Goal: Information Seeking & Learning: Learn about a topic

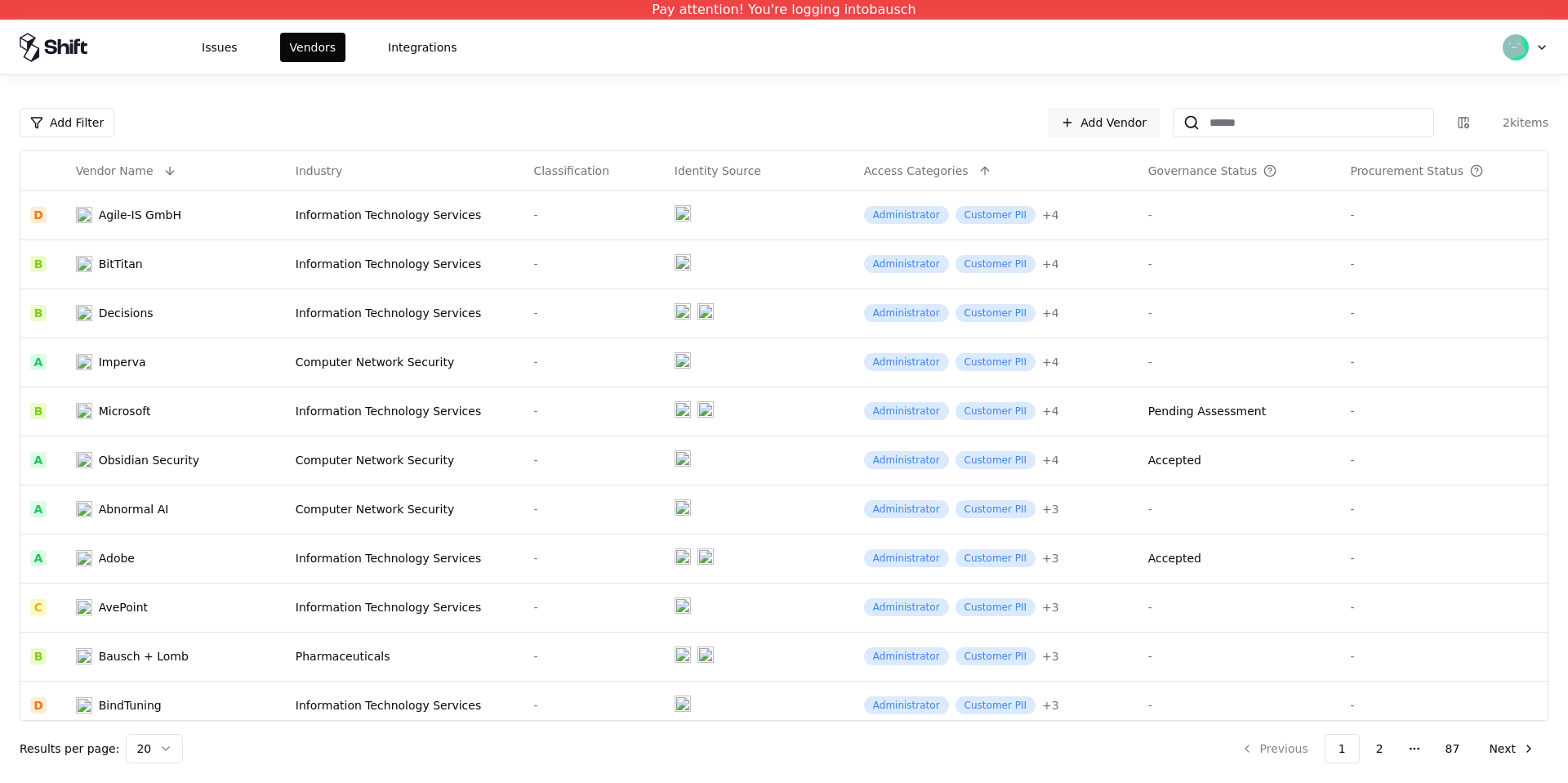
click at [1540, 39] on html "Pay attention! You're logging into bausch Issues Vendors Integrations Add Filte…" at bounding box center [784, 391] width 1568 height 783
click at [1460, 124] on div "Log out" at bounding box center [1457, 128] width 175 height 33
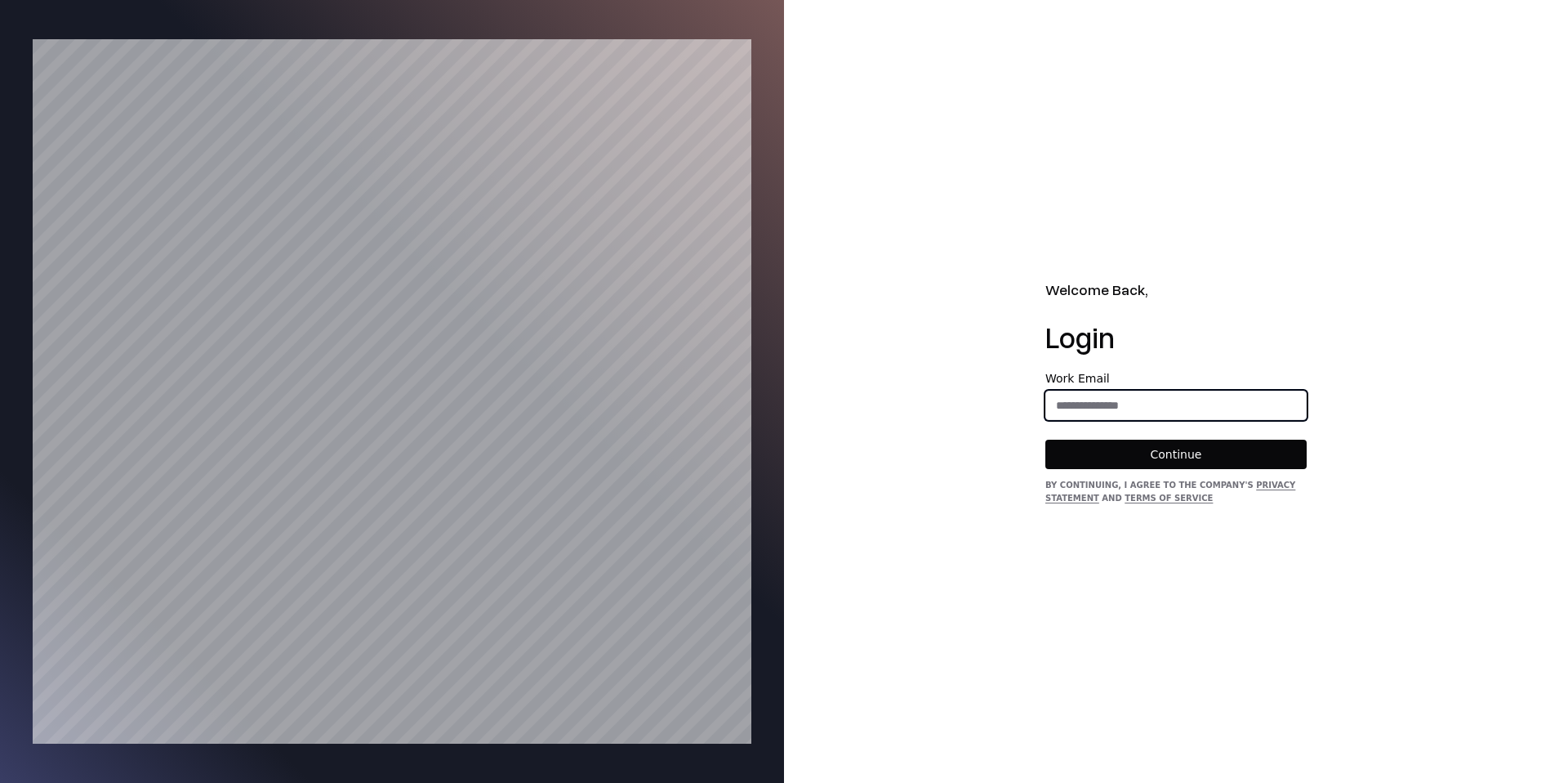
click at [1120, 413] on input "email" at bounding box center [1176, 405] width 260 height 29
type input "**********"
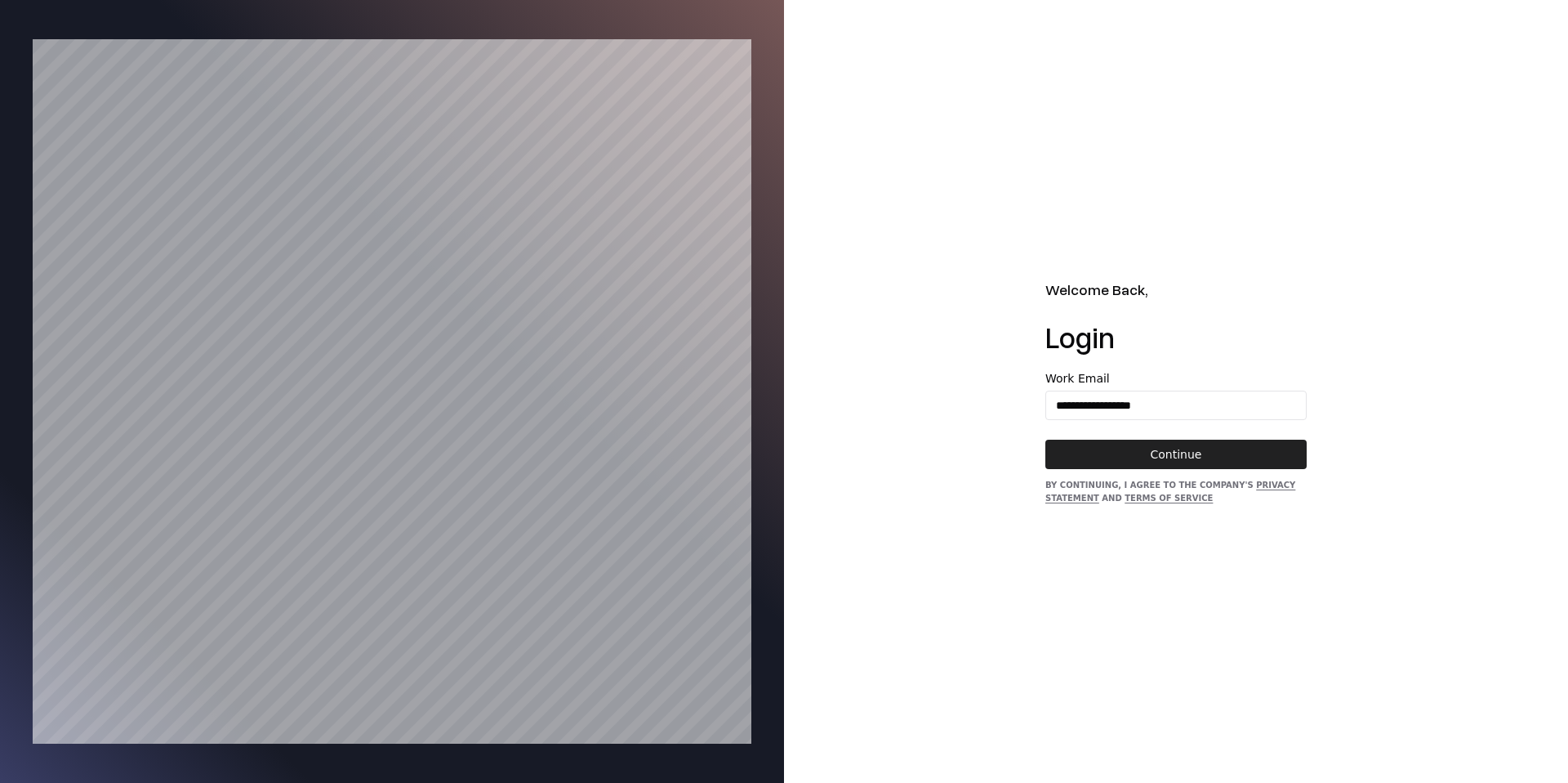
click at [1161, 446] on button "Continue" at bounding box center [1175, 454] width 261 height 29
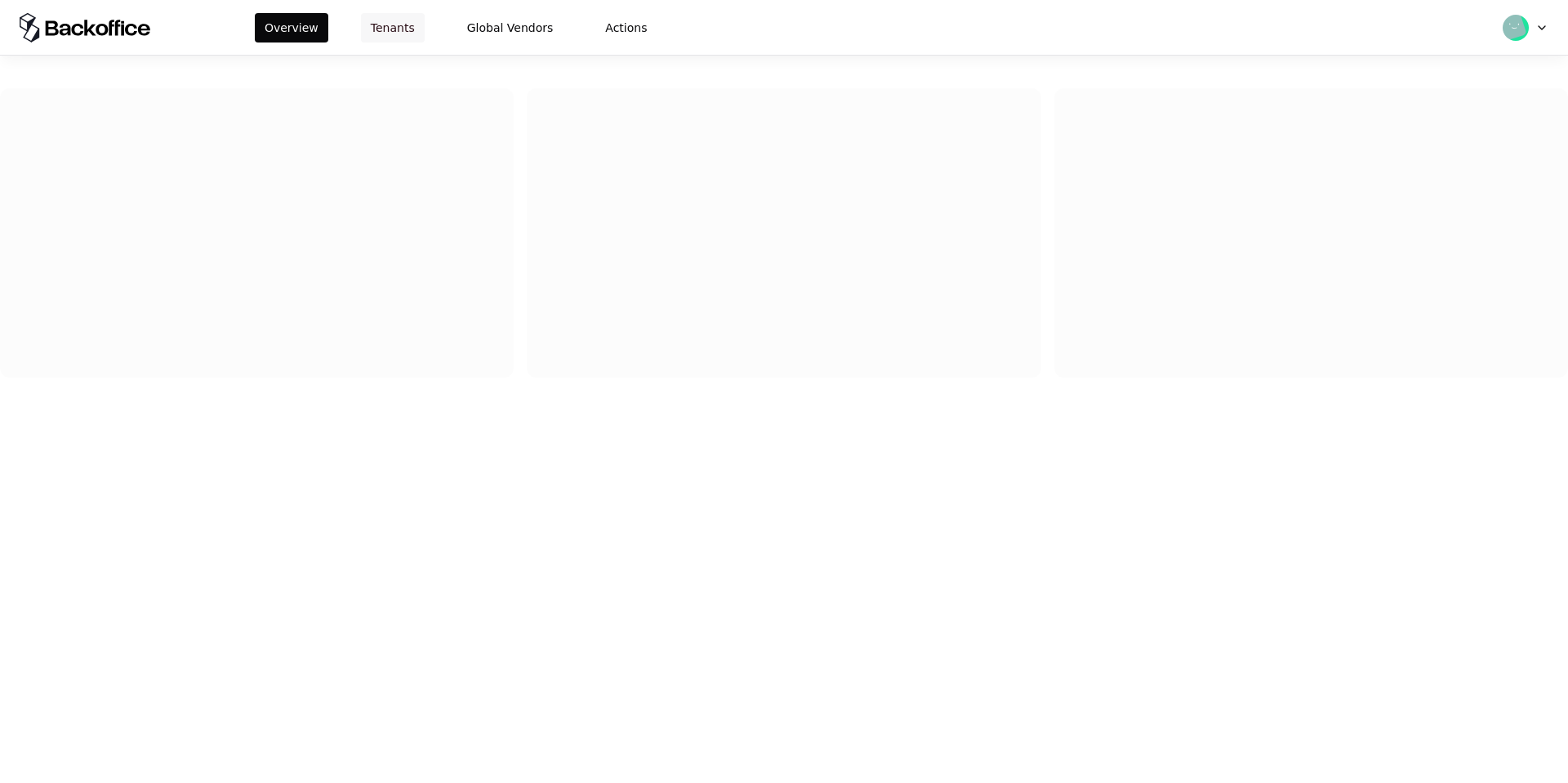
click at [401, 28] on button "Tenants" at bounding box center [393, 28] width 64 height 29
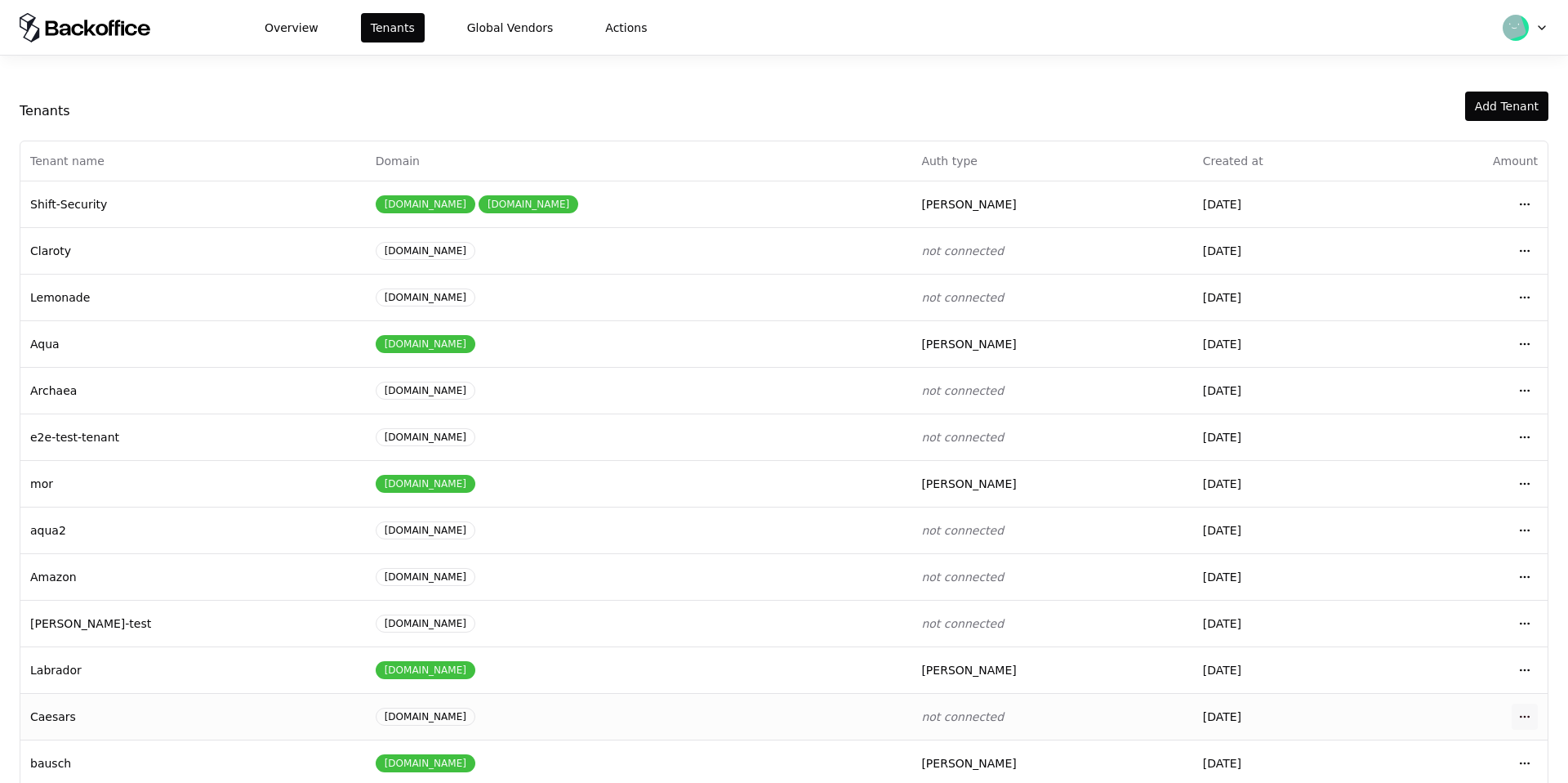
click at [1521, 718] on html "Overview Tenants Global Vendors Actions Tenants Add Tenant Tenant name Domain A…" at bounding box center [784, 391] width 1568 height 783
click at [1477, 635] on div "Login to tenant" at bounding box center [1452, 647] width 185 height 33
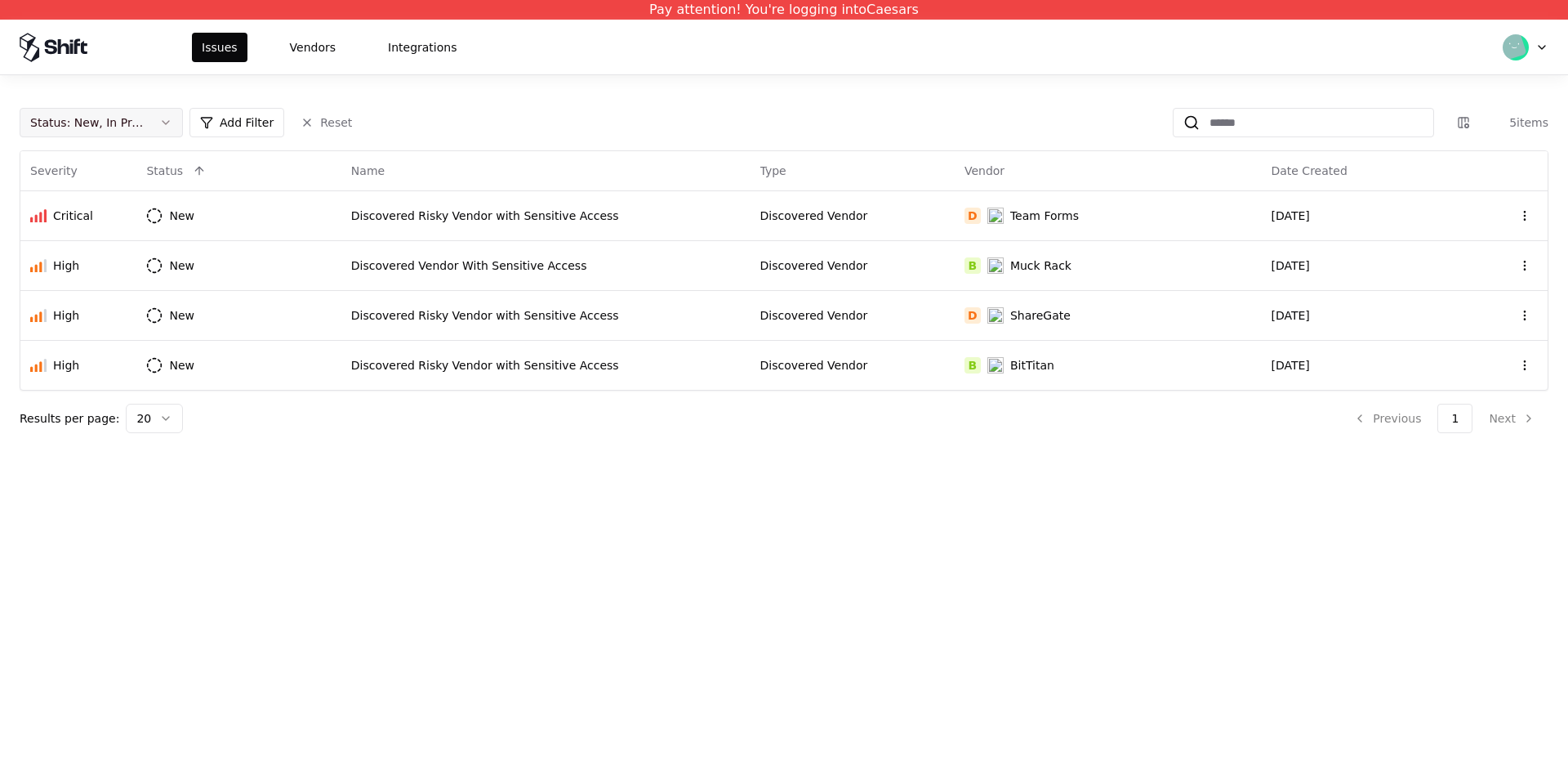
click at [182, 119] on button "Status : New, In Progress" at bounding box center [102, 122] width 164 height 29
click at [127, 239] on div "Closed" at bounding box center [102, 251] width 155 height 33
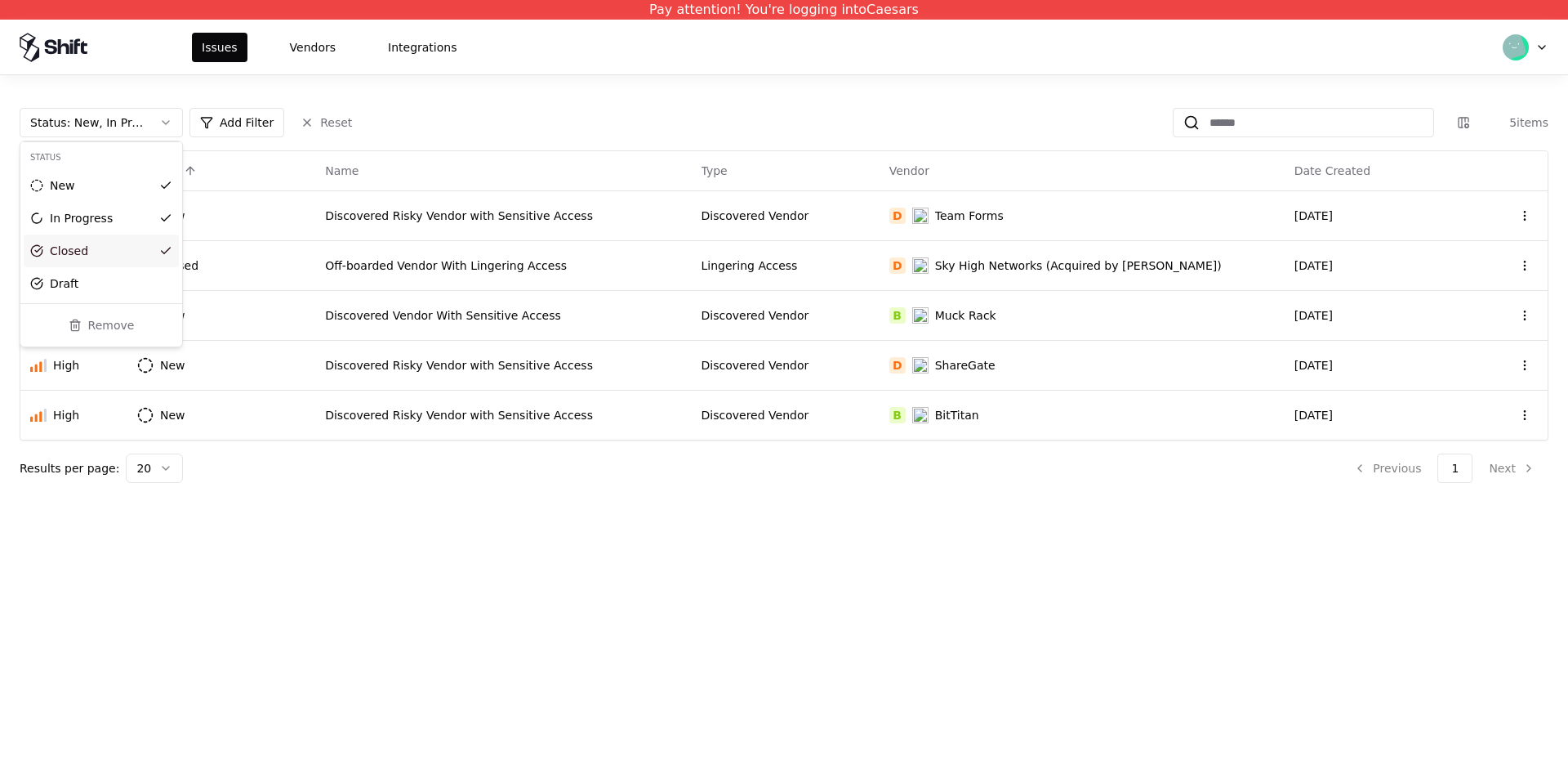
click at [805, 263] on html "Pay attention! You're logging into Caesars Issues Vendors Integrations Status :…" at bounding box center [784, 391] width 1568 height 783
click at [782, 263] on div "Lingering Access" at bounding box center [785, 265] width 168 height 16
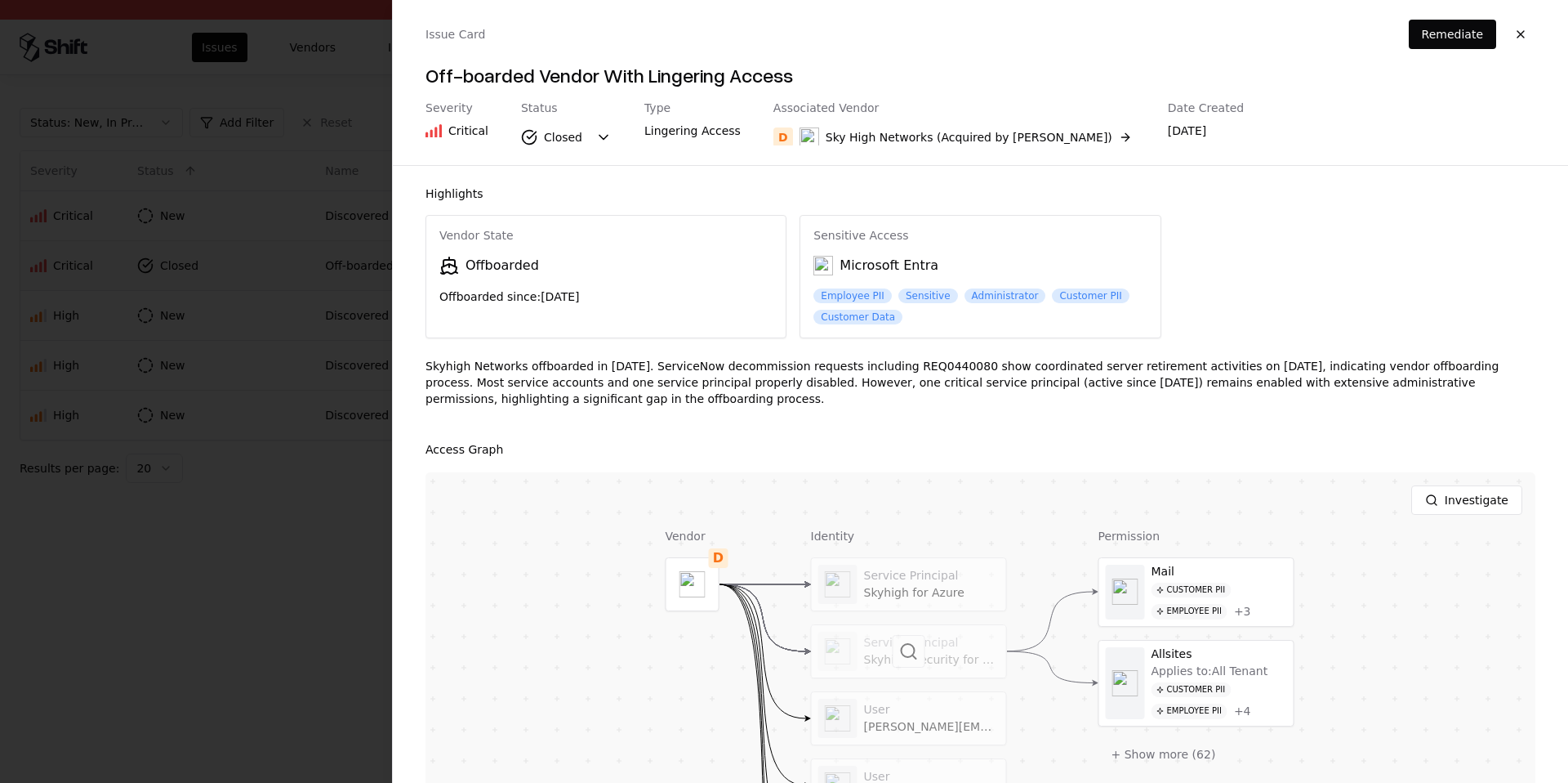
click at [936, 653] on div at bounding box center [909, 651] width 195 height 53
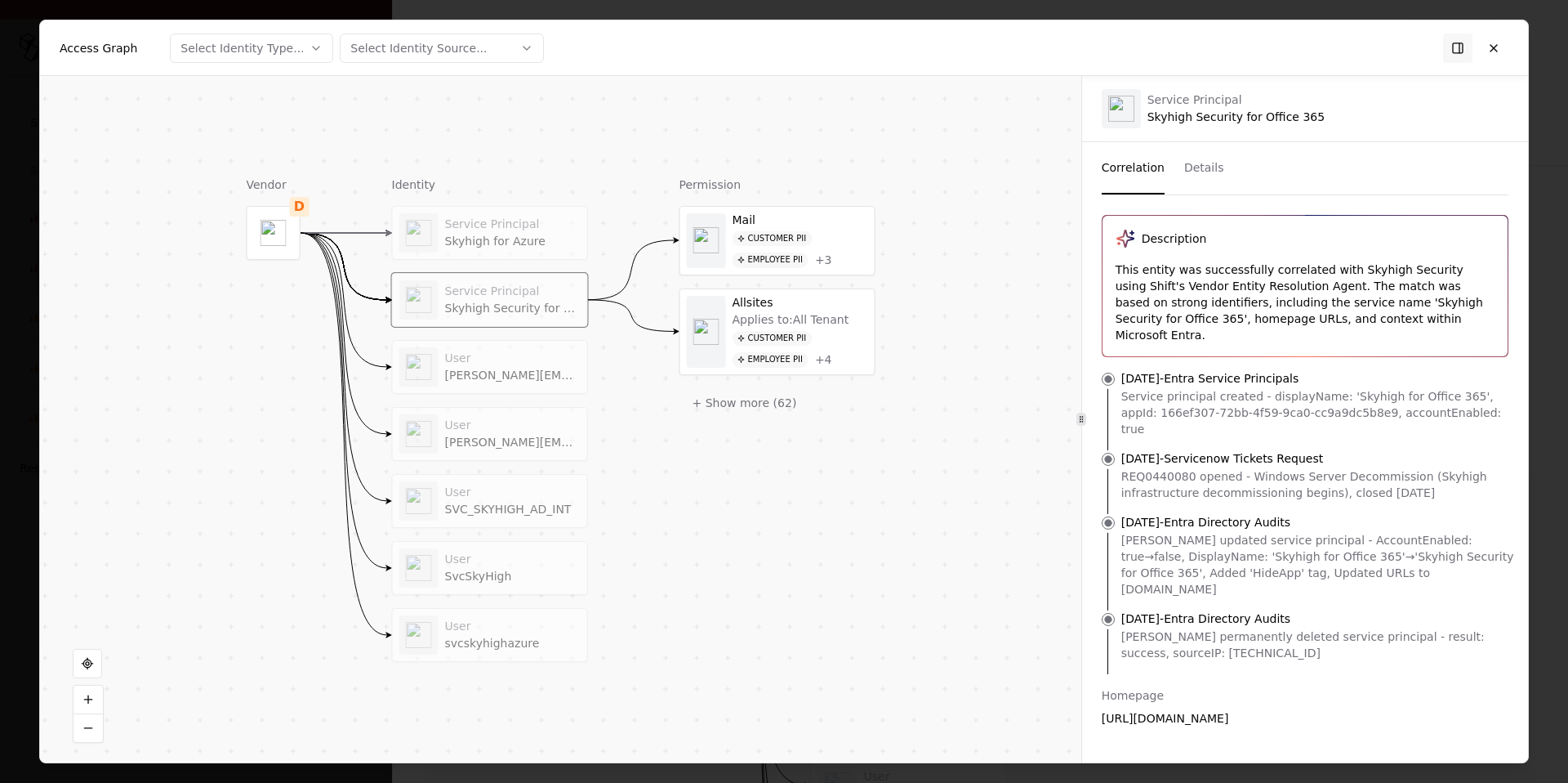
drag, startPoint x: 1181, startPoint y: 369, endPoint x: 1196, endPoint y: 605, distance: 236.5
click at [1196, 605] on ul "Jun 28, 2017 - Entra Service Principals Service principal created - displayName…" at bounding box center [1305, 522] width 446 height 304
click at [1196, 628] on div "John Rohrer permanently deleted service principal - result: success, sourceIP: …" at bounding box center [1317, 644] width 394 height 33
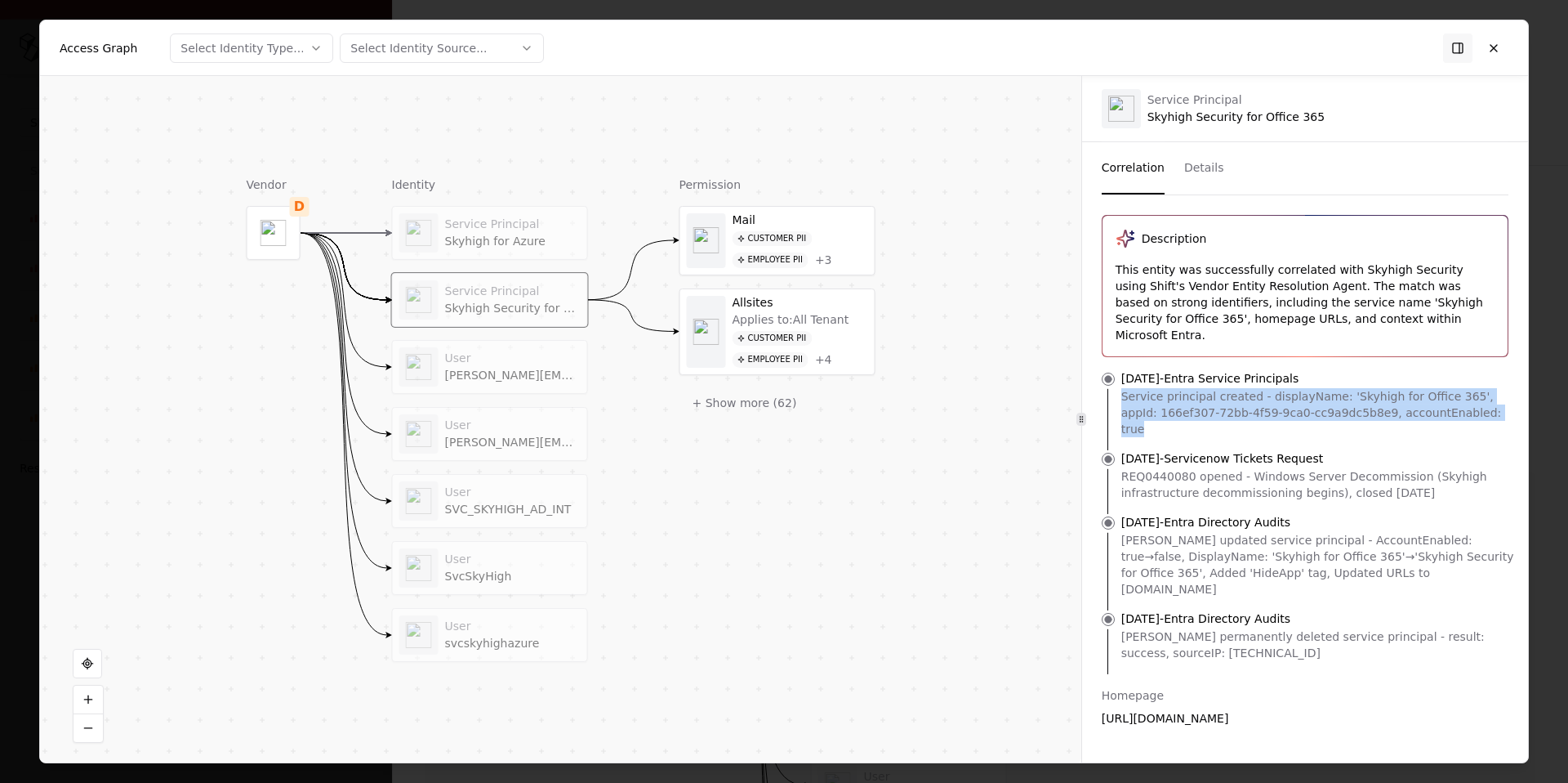
drag, startPoint x: 1123, startPoint y: 382, endPoint x: 1484, endPoint y: 402, distance: 361.6
click at [1484, 402] on div "Service principal created - displayName: 'Skyhigh for Office 365', appId: 166ef…" at bounding box center [1317, 413] width 394 height 49
drag, startPoint x: 1484, startPoint y: 401, endPoint x: 1099, endPoint y: 359, distance: 387.3
click at [1097, 370] on li "Jun 28, 2017 - Entra Service Principals Service principal created - displayName…" at bounding box center [1305, 410] width 419 height 80
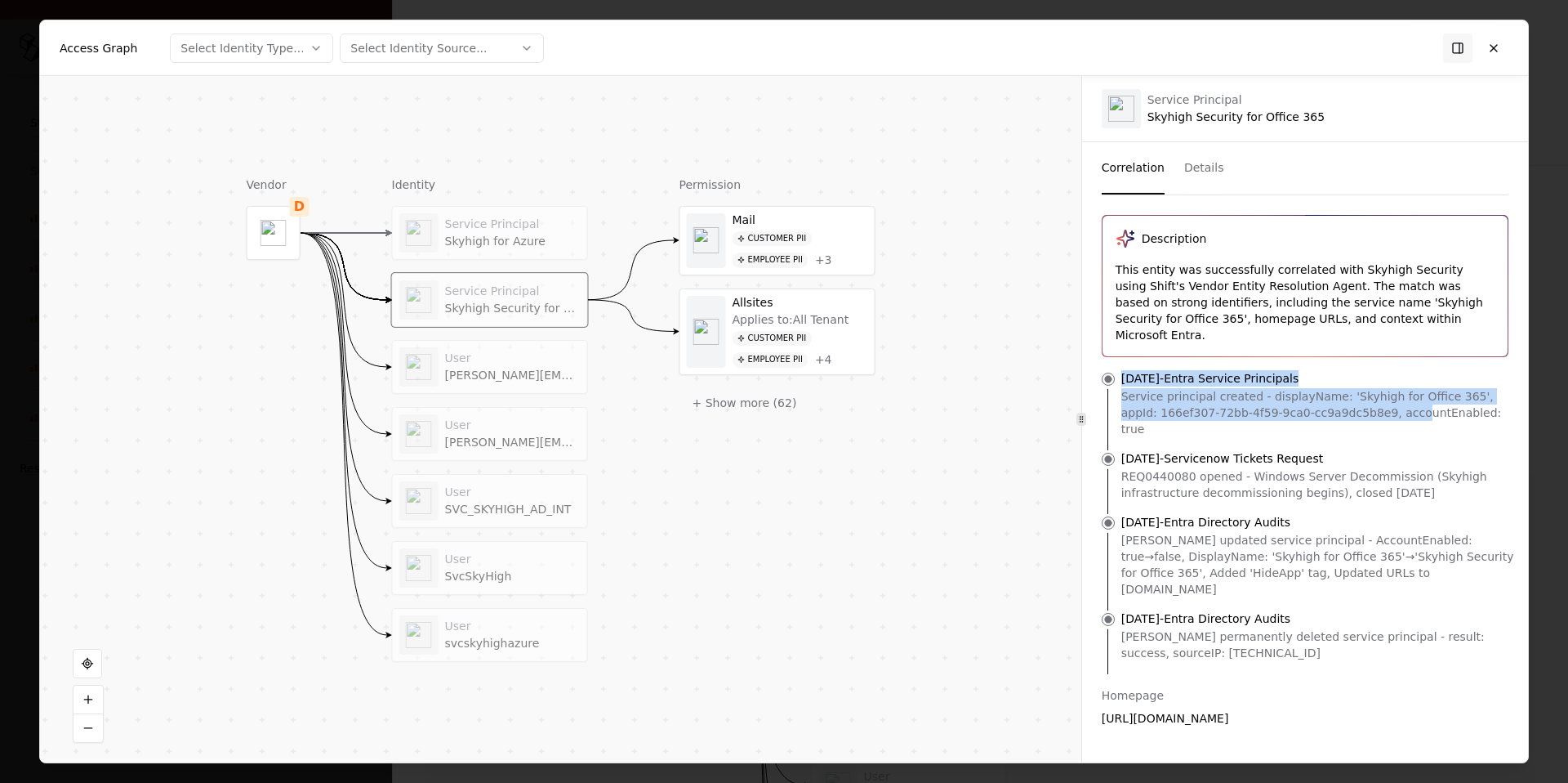
drag, startPoint x: 1126, startPoint y: 353, endPoint x: 1389, endPoint y: 401, distance: 267.3
click at [1389, 401] on div "Description This entity was successfully correlated with Skyhigh Security using…" at bounding box center [1305, 549] width 446 height 668
drag, startPoint x: 1460, startPoint y: 460, endPoint x: 1120, endPoint y: 419, distance: 342.5
click at [1119, 451] on li "May 26, 2020 - Servicenow Tickets Request REQ0440080 opened - Windows Server De…" at bounding box center [1305, 482] width 419 height 64
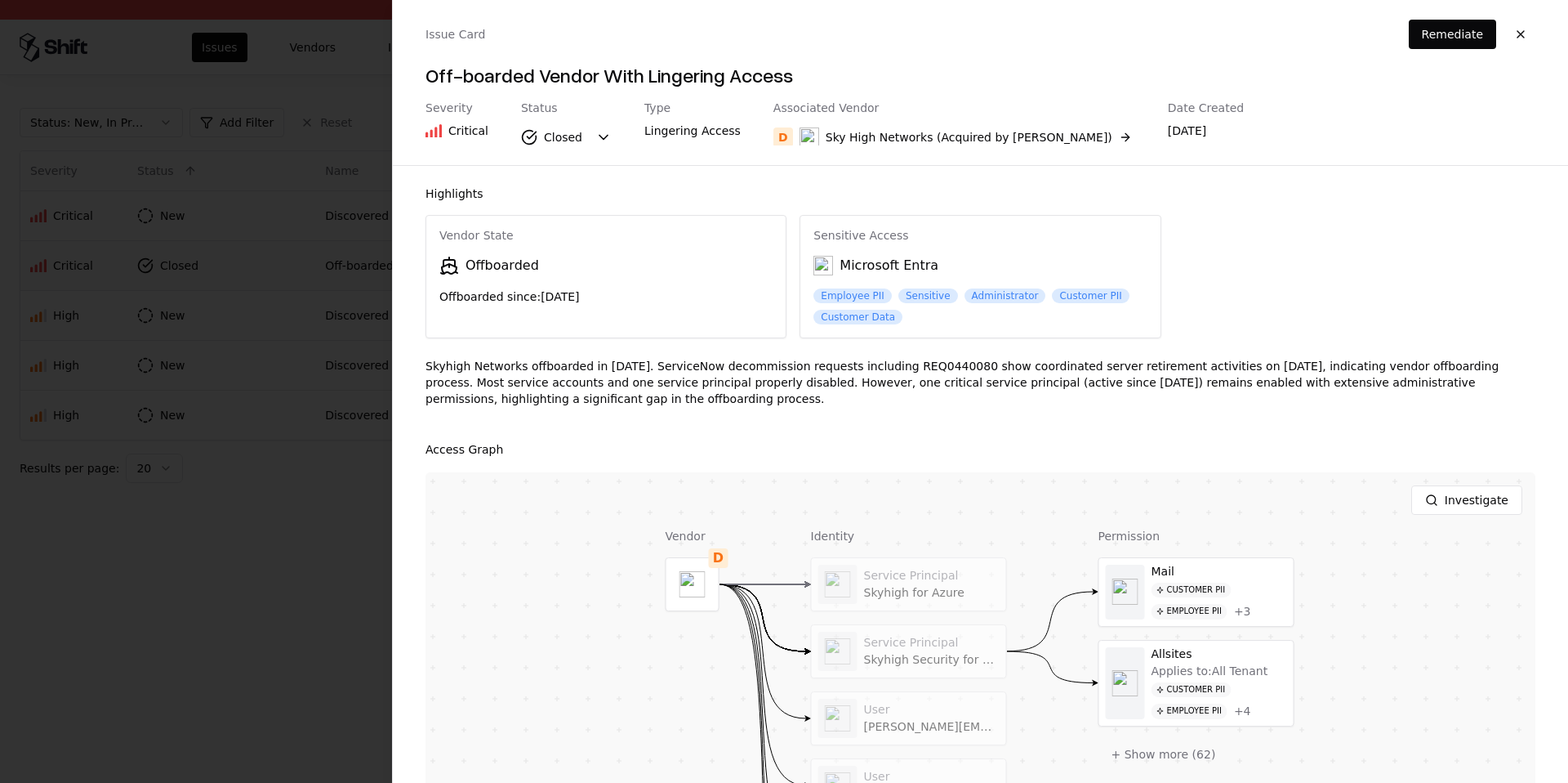
click at [1358, 312] on div "Vendor State Offboarded Offboarded since: May 26, 2020 Sensitive Access Microso…" at bounding box center [980, 277] width 1110 height 124
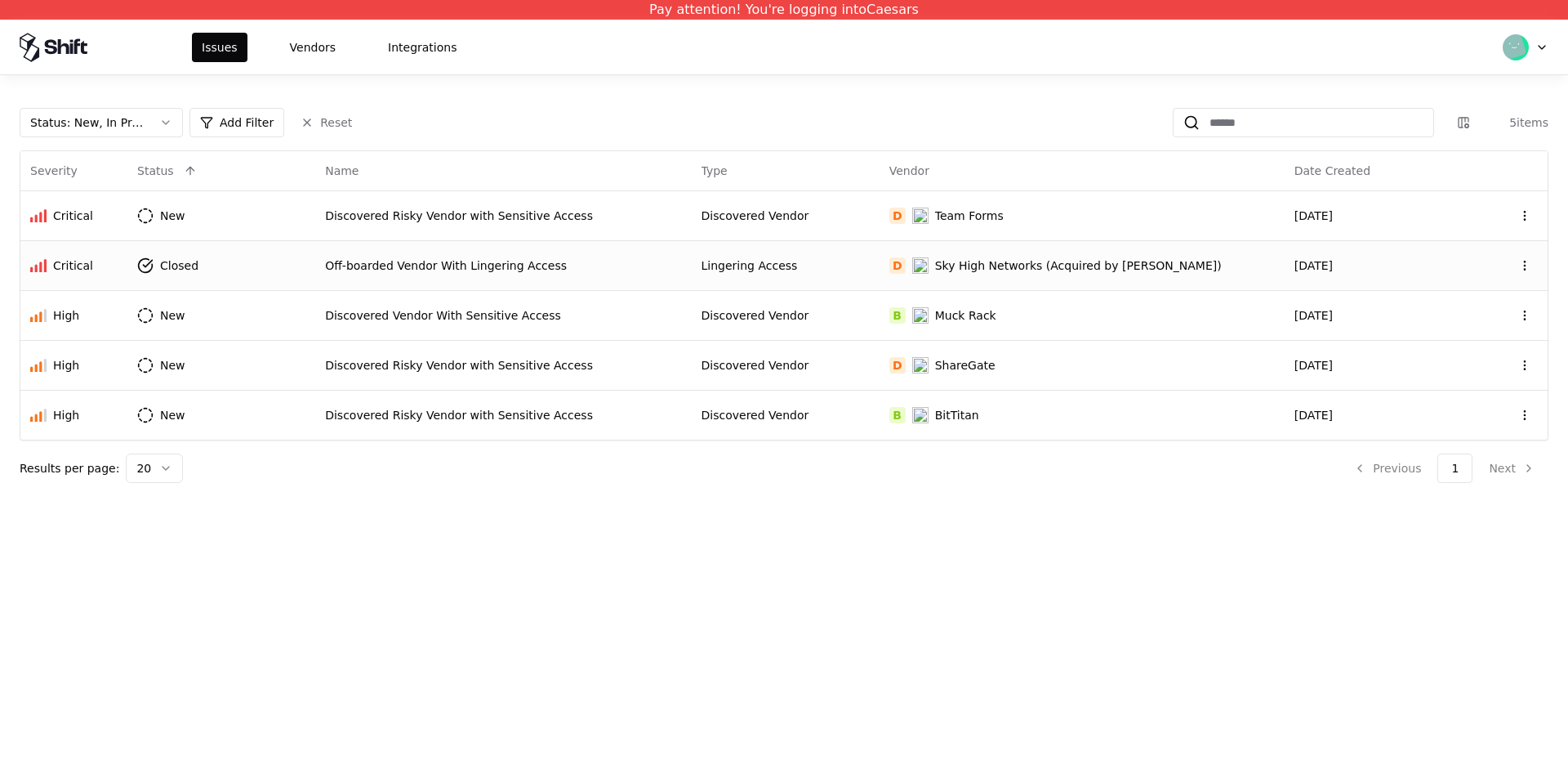
click at [1044, 677] on div "Pay attention! You're logging into Caesars Issues Vendors Integrations Status :…" at bounding box center [784, 391] width 1568 height 783
